Goal: Task Accomplishment & Management: Check status

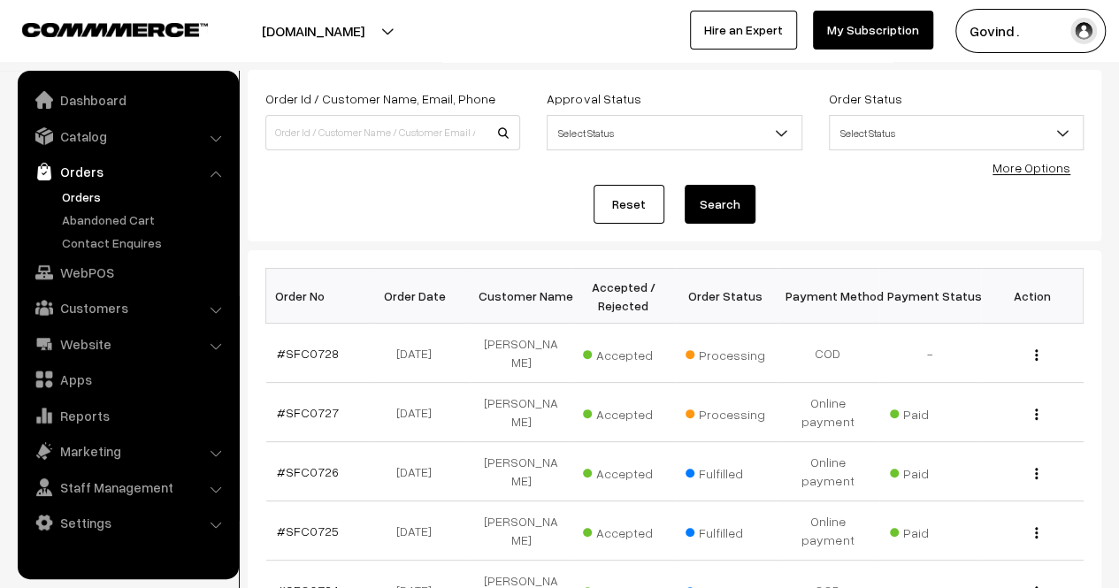
scroll to position [111, 0]
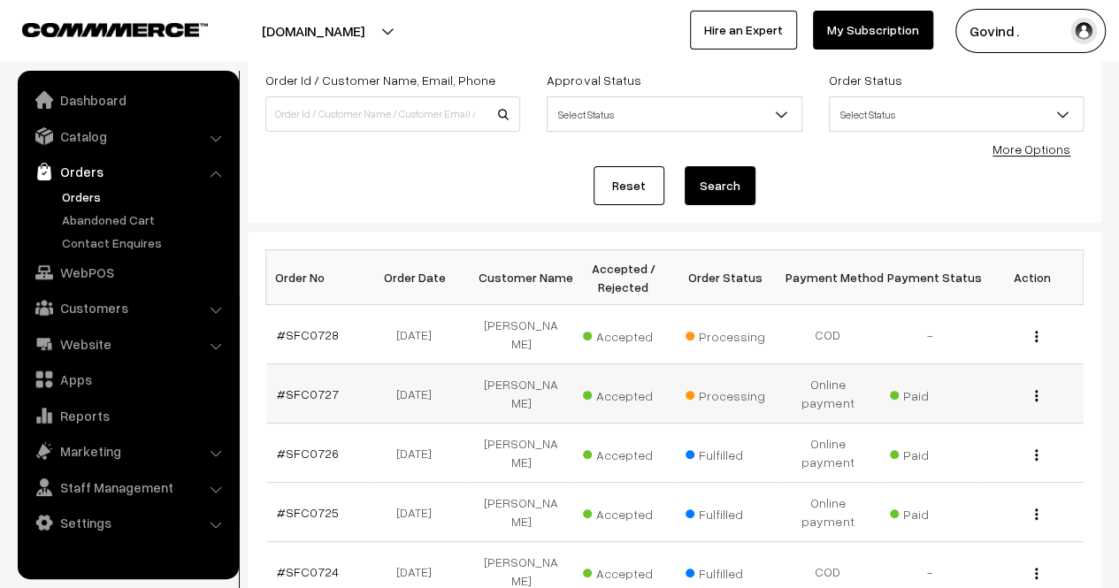
click at [1034, 388] on button "button" at bounding box center [1036, 395] width 4 height 14
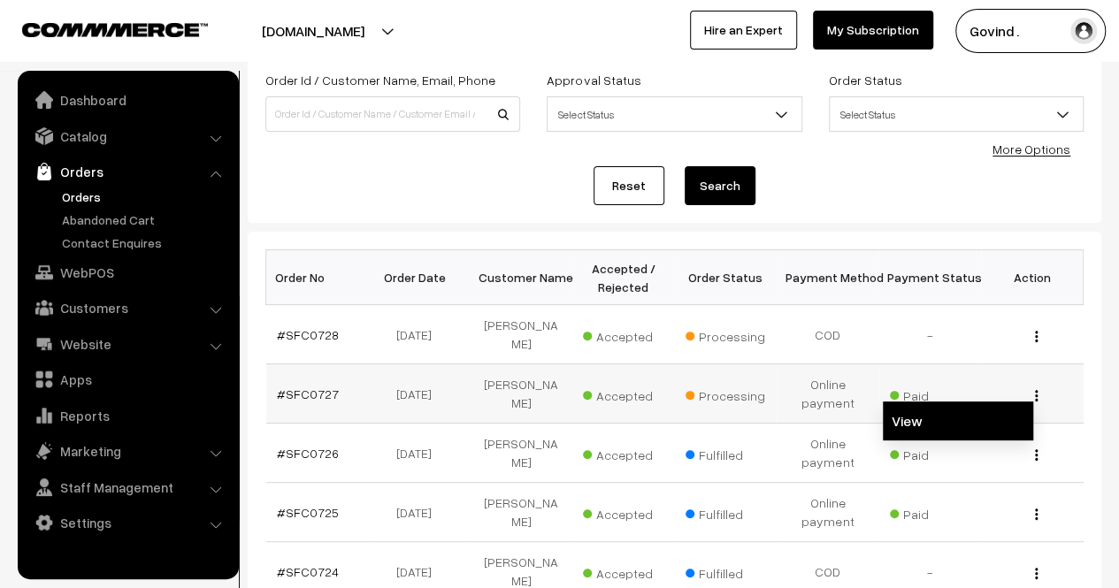
click at [947, 404] on link "View" at bounding box center [958, 421] width 150 height 39
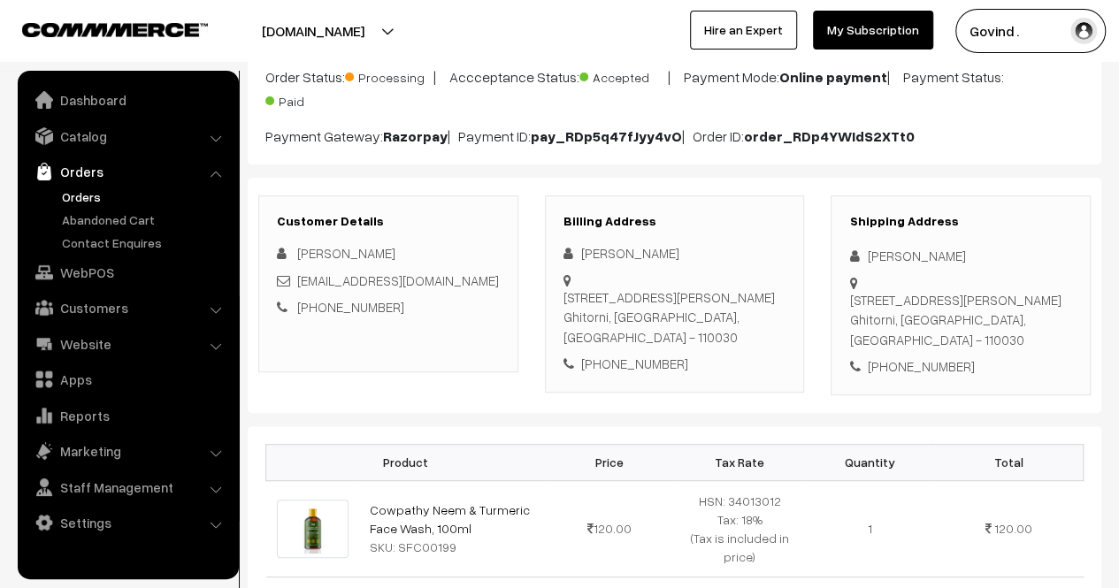
scroll to position [163, 0]
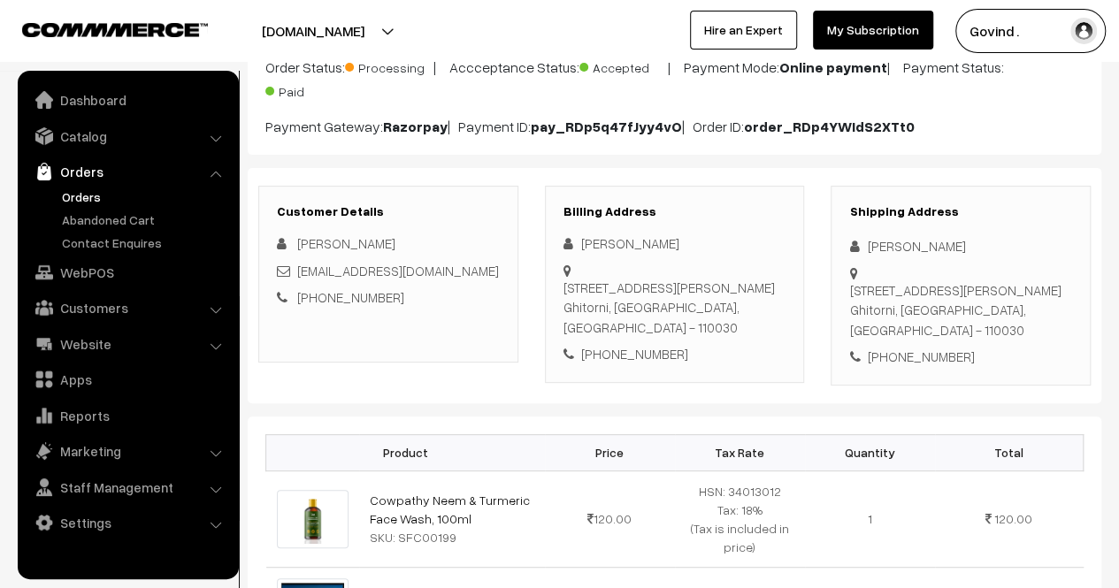
click at [1118, 166] on html "Thank you for showing interest. Our team will call you shortly. Close shopforco…" at bounding box center [559, 131] width 1119 height 588
click at [906, 361] on div "+91 9911377094" at bounding box center [960, 357] width 223 height 20
copy div "9911377094"
drag, startPoint x: 865, startPoint y: 243, endPoint x: 966, endPoint y: 241, distance: 100.9
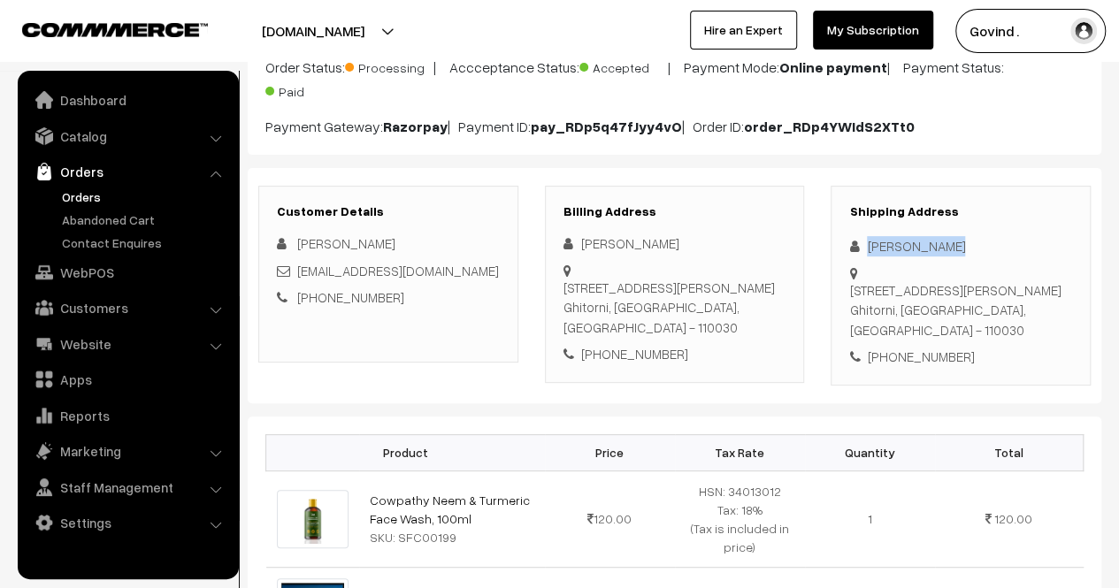
click at [966, 241] on div "Naresh Dhiman" at bounding box center [960, 246] width 223 height 20
copy div "Naresh Dhiman"
drag, startPoint x: 894, startPoint y: 307, endPoint x: 852, endPoint y: 290, distance: 45.7
click at [852, 290] on div "House No 308, Keshav Mohalla, Village Ghitorni Ghitorni, Delhi, India - 110030" at bounding box center [960, 310] width 223 height 60
copy div "House No 308, Keshav Mohalla, Village Ghitorni"
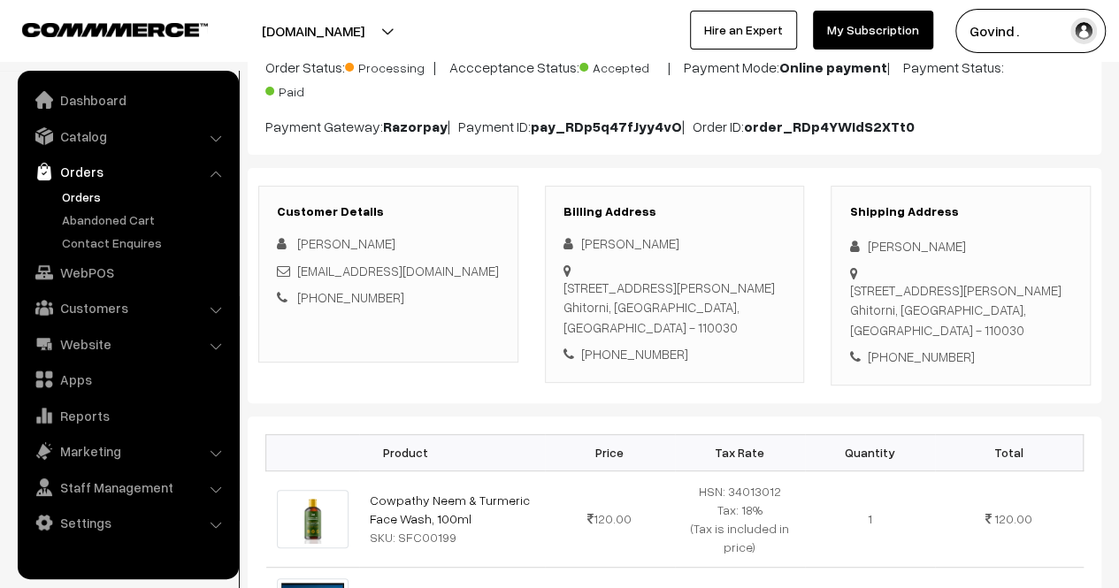
click at [988, 332] on div "House No 308, Keshav Mohalla, Village Ghitorni Ghitorni, Delhi, India - 110030" at bounding box center [960, 310] width 223 height 60
copy div "110030"
click at [1044, 339] on div "Shipping Address Naresh Dhiman House No 308, Keshav Mohalla, Village Ghitorni G…" at bounding box center [961, 286] width 260 height 200
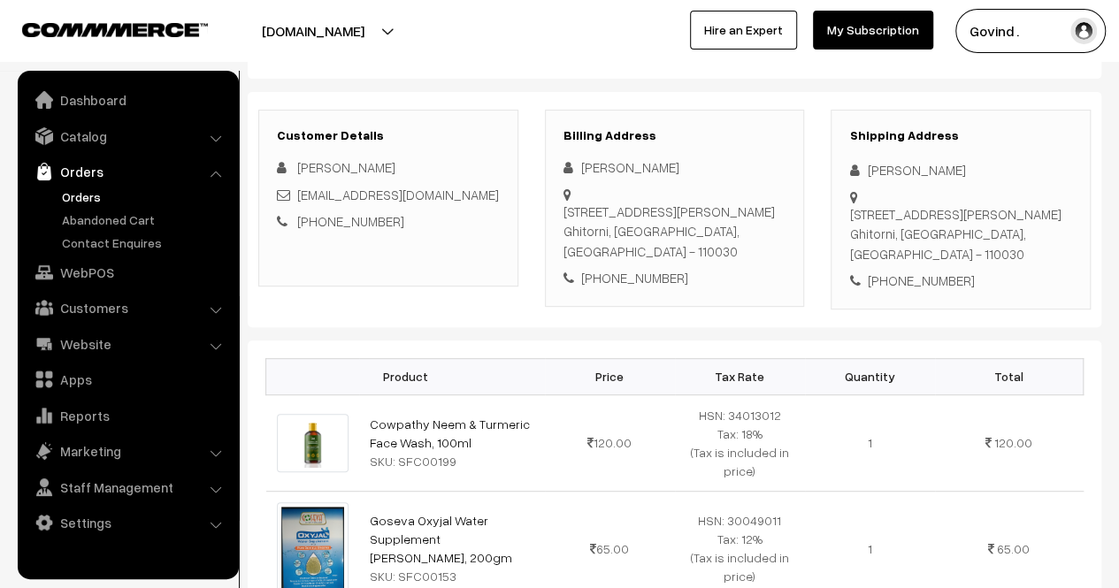
scroll to position [0, 0]
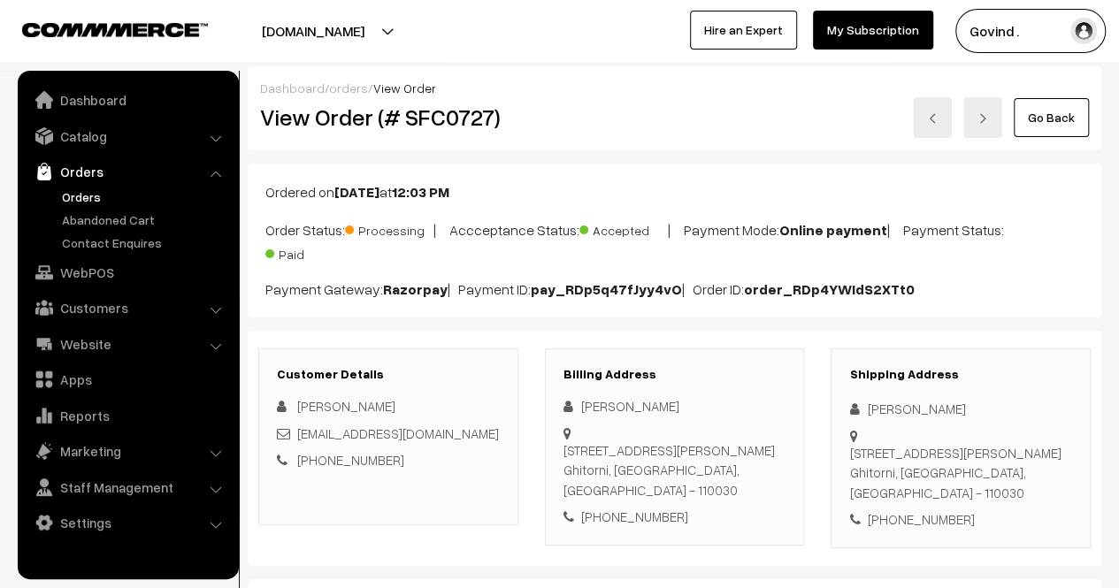
click at [1060, 109] on link "Go Back" at bounding box center [1051, 117] width 75 height 39
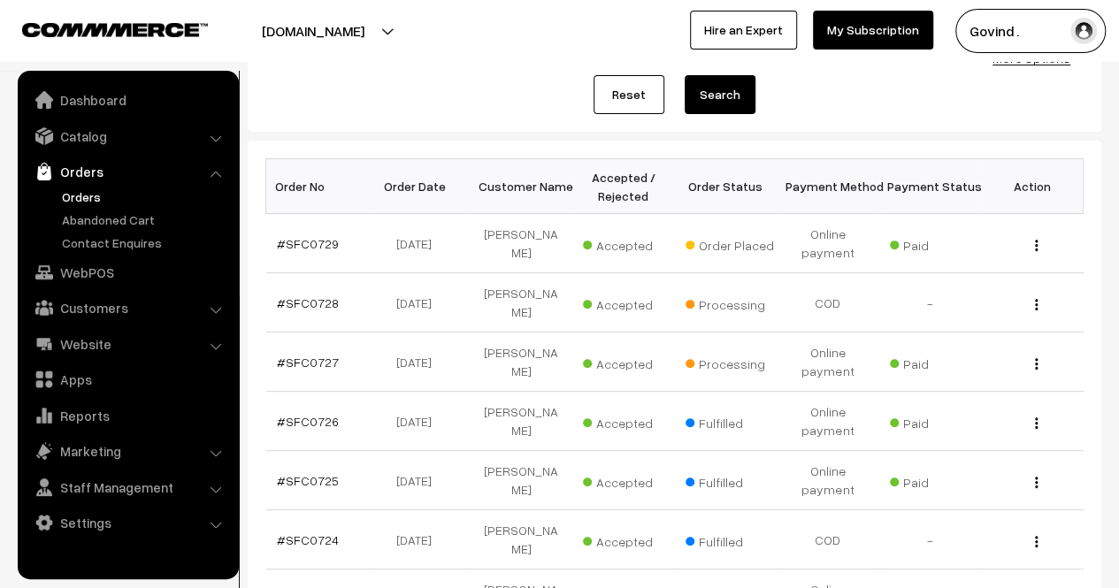
scroll to position [209, 0]
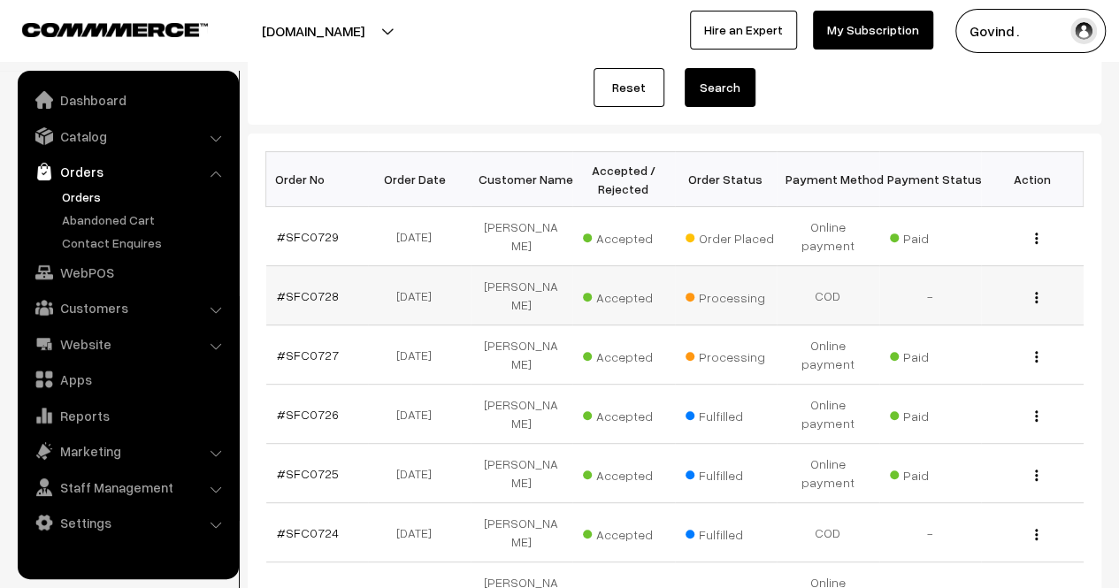
click at [1033, 291] on div "View" at bounding box center [1032, 296] width 81 height 19
click at [1036, 292] on img "button" at bounding box center [1036, 297] width 3 height 11
click at [995, 303] on link "View" at bounding box center [958, 322] width 150 height 39
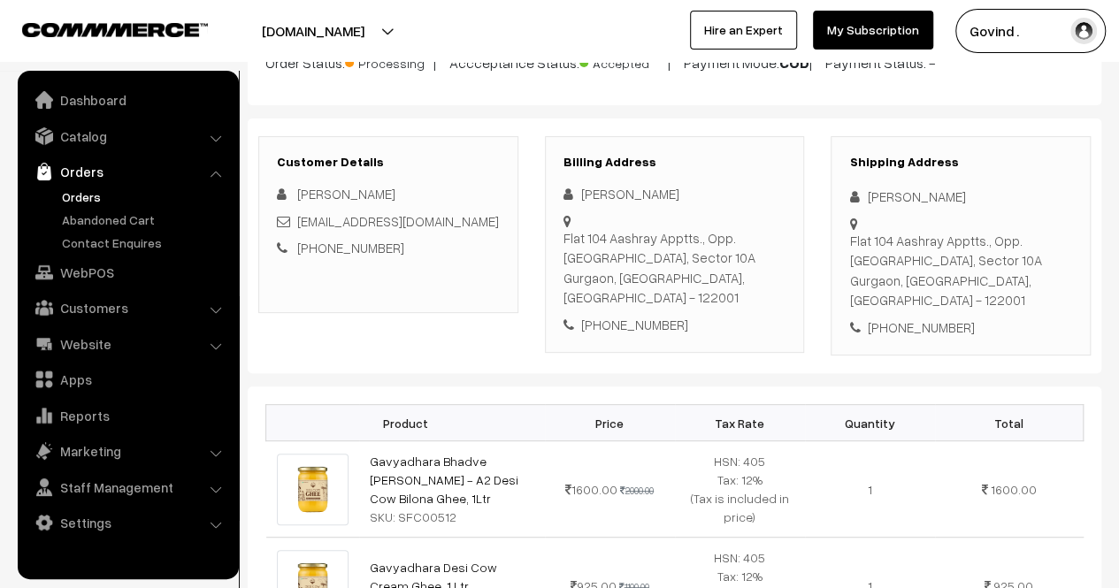
scroll to position [173, 0]
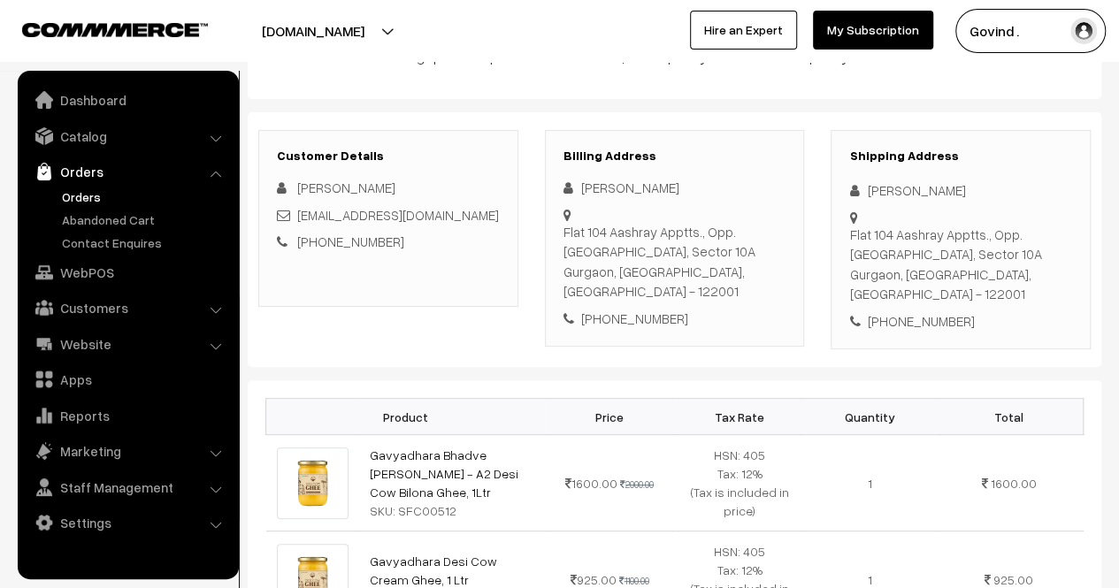
click at [912, 311] on div "+91 9560038640" at bounding box center [960, 321] width 223 height 20
copy div "9560038640"
drag, startPoint x: 869, startPoint y: 188, endPoint x: 929, endPoint y: 186, distance: 60.2
click at [929, 186] on div "[PERSON_NAME]" at bounding box center [960, 190] width 223 height 20
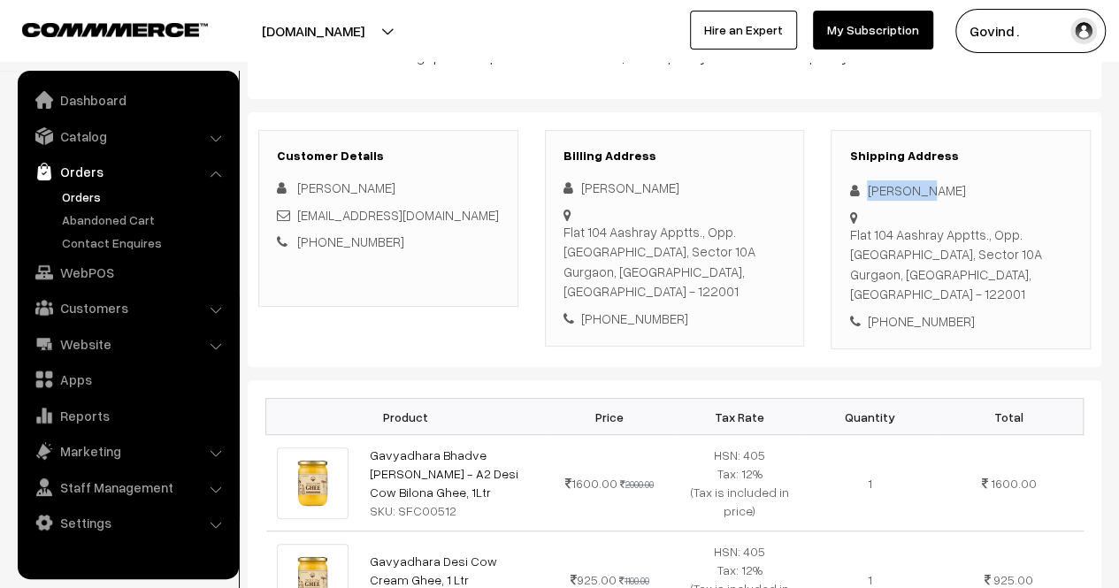
copy div "[PERSON_NAME]"
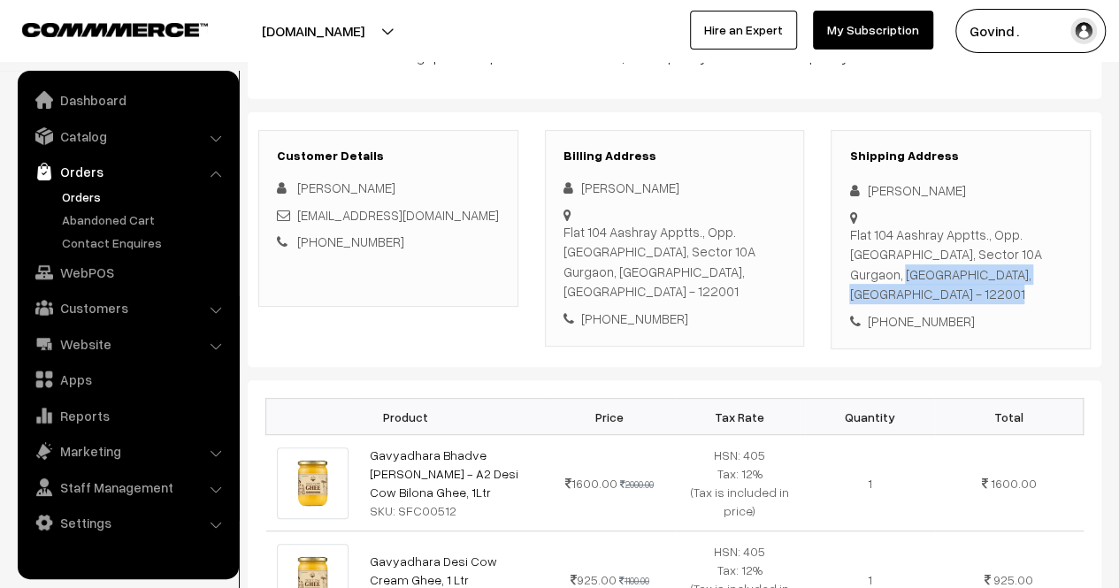
drag, startPoint x: 896, startPoint y: 270, endPoint x: 847, endPoint y: 229, distance: 63.4
click at [847, 229] on div "Shipping Address Ajit Jain Flat 104 Aashray Apptts., Opp. Police Station, Secto…" at bounding box center [961, 240] width 260 height 220
click at [878, 250] on div "Flat 104 Aashray Apptts., Opp. Police Station, Sector 10A Gurgaon, Haryana, Ind…" at bounding box center [960, 265] width 223 height 80
drag, startPoint x: 893, startPoint y: 273, endPoint x: 848, endPoint y: 241, distance: 55.2
click at [849, 241] on div "Flat 104 Aashray Apptts., Opp. Police Station, Sector 10A Gurgaon, Haryana, Ind…" at bounding box center [960, 265] width 223 height 80
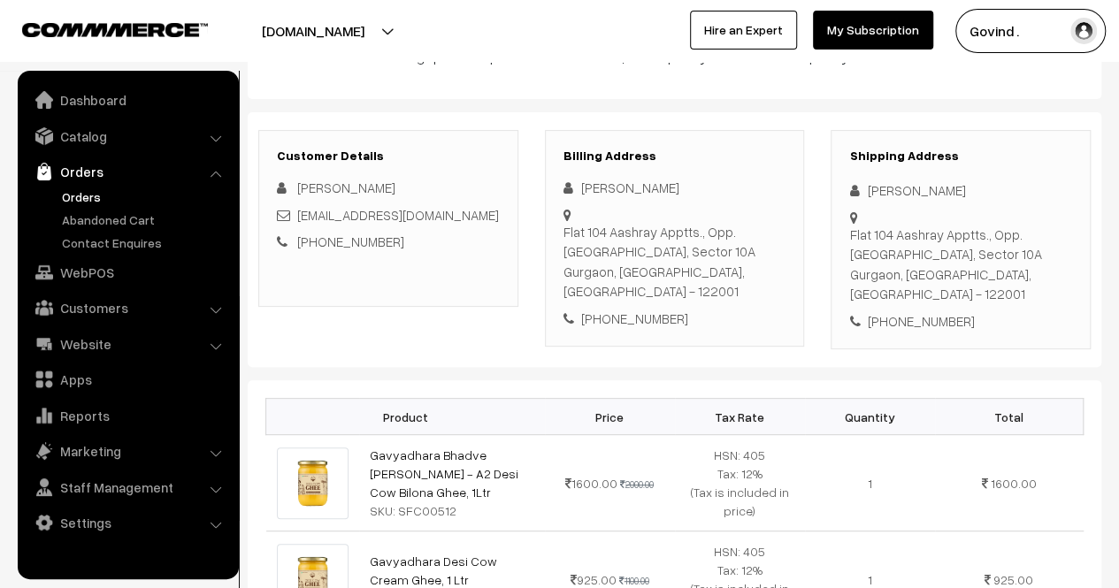
copy div "Flat 104 Aashray Apptts., Opp. Police Station, Sector 10A Gurgaon"
click at [1016, 269] on div "Flat 104 Aashray Apptts., Opp. Police Station, Sector 10A Gurgaon, Haryana, Ind…" at bounding box center [960, 265] width 223 height 80
copy div "122001"
click at [1057, 311] on div "+91 9560038640" at bounding box center [960, 321] width 223 height 20
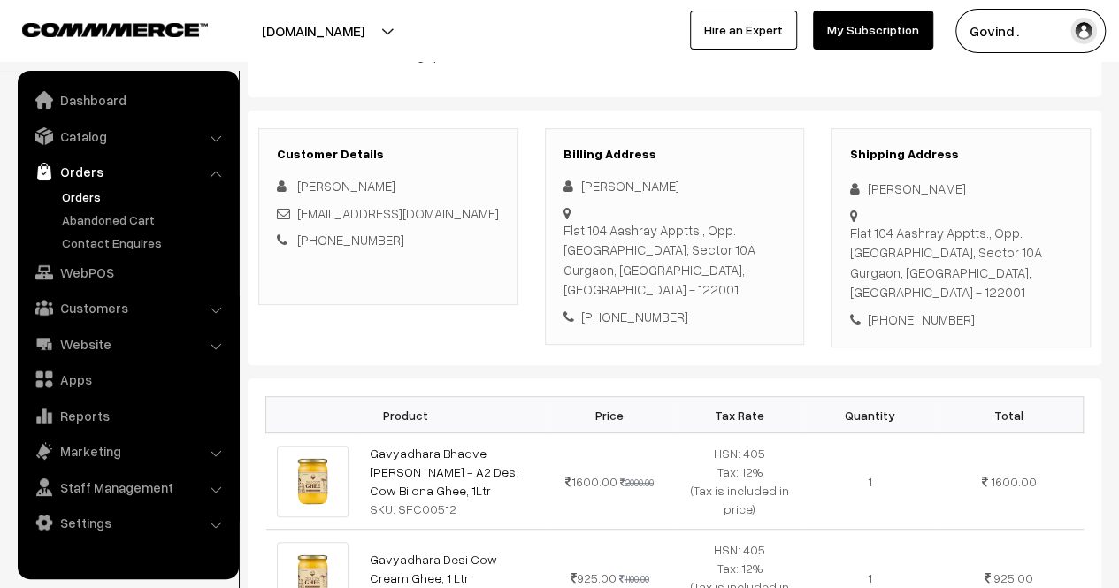
scroll to position [0, 0]
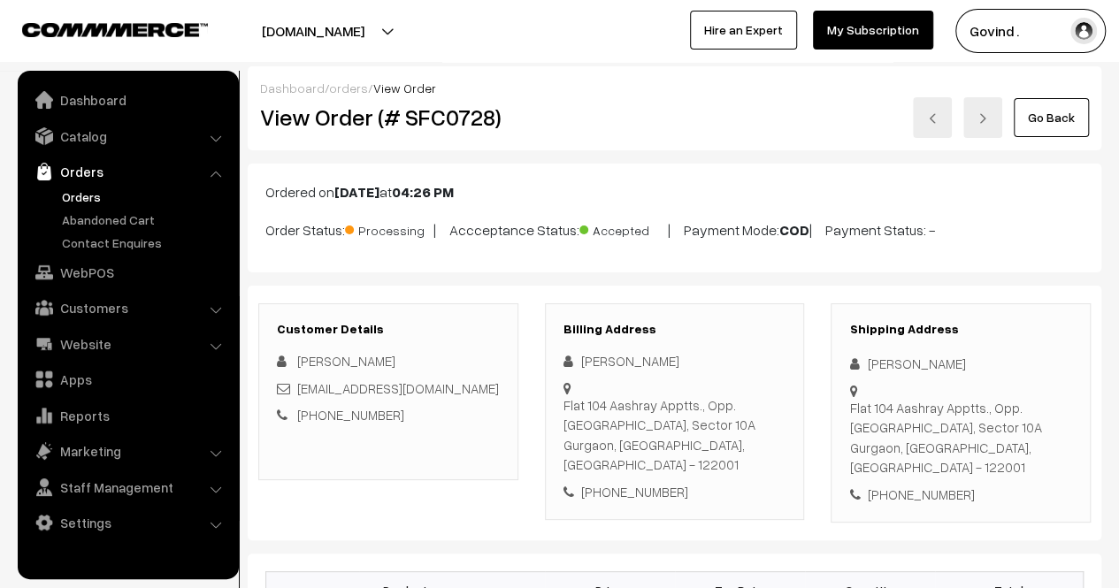
click at [1046, 129] on link "Go Back" at bounding box center [1051, 117] width 75 height 39
